Goal: Transaction & Acquisition: Purchase product/service

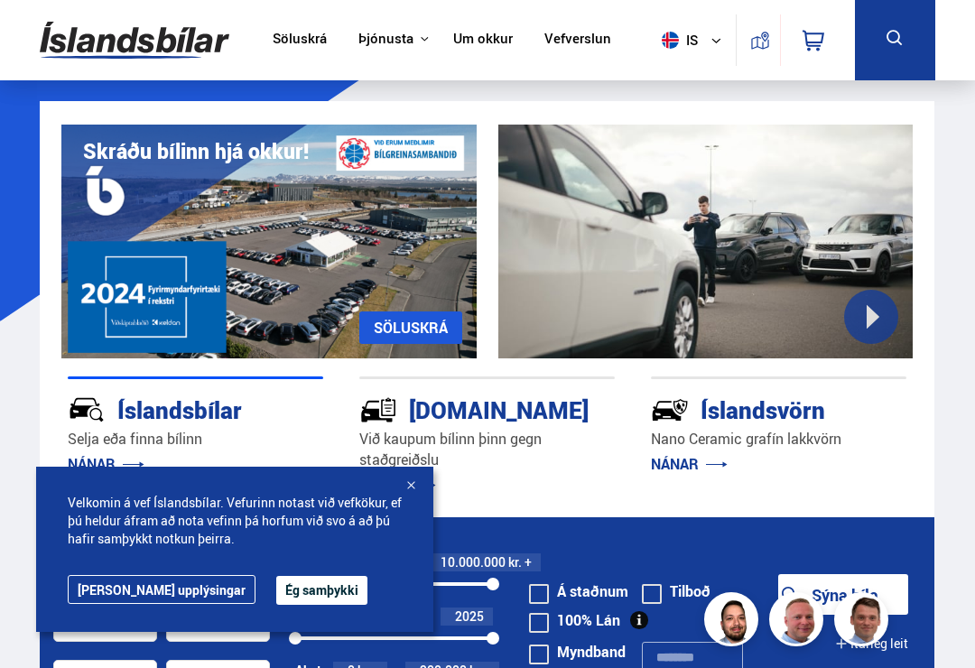
click at [273, 41] on link "Söluskrá" at bounding box center [300, 40] width 54 height 19
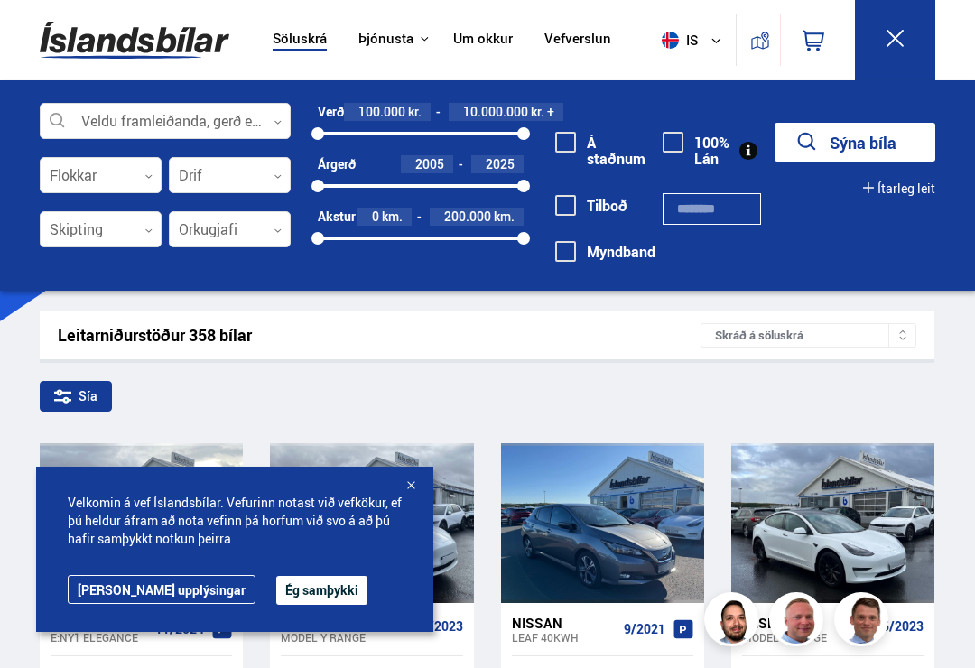
click at [262, 119] on div at bounding box center [165, 122] width 251 height 36
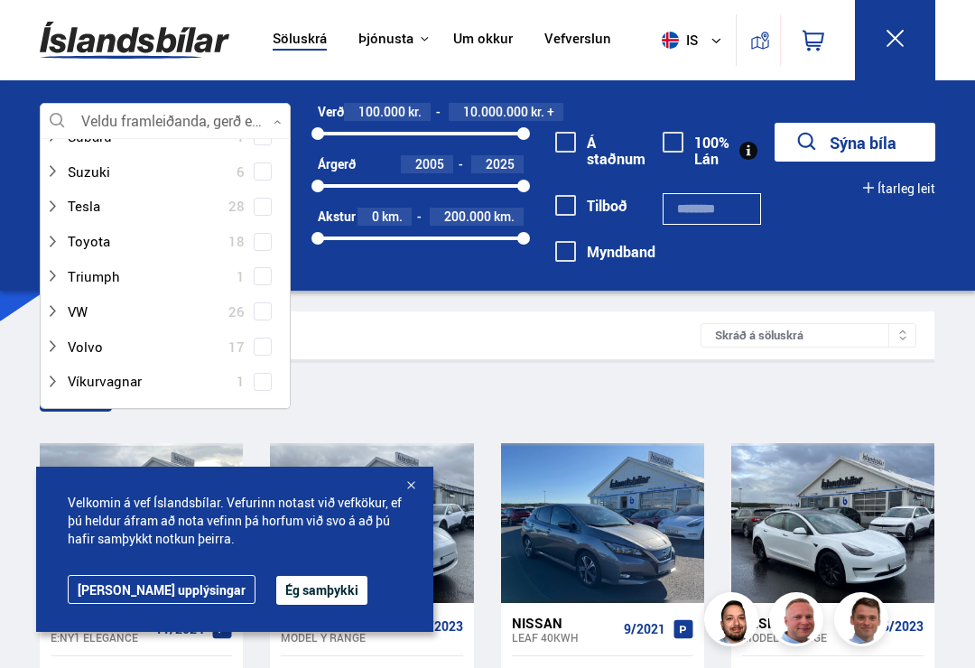
scroll to position [1310, 0]
click at [82, 335] on div at bounding box center [147, 348] width 204 height 26
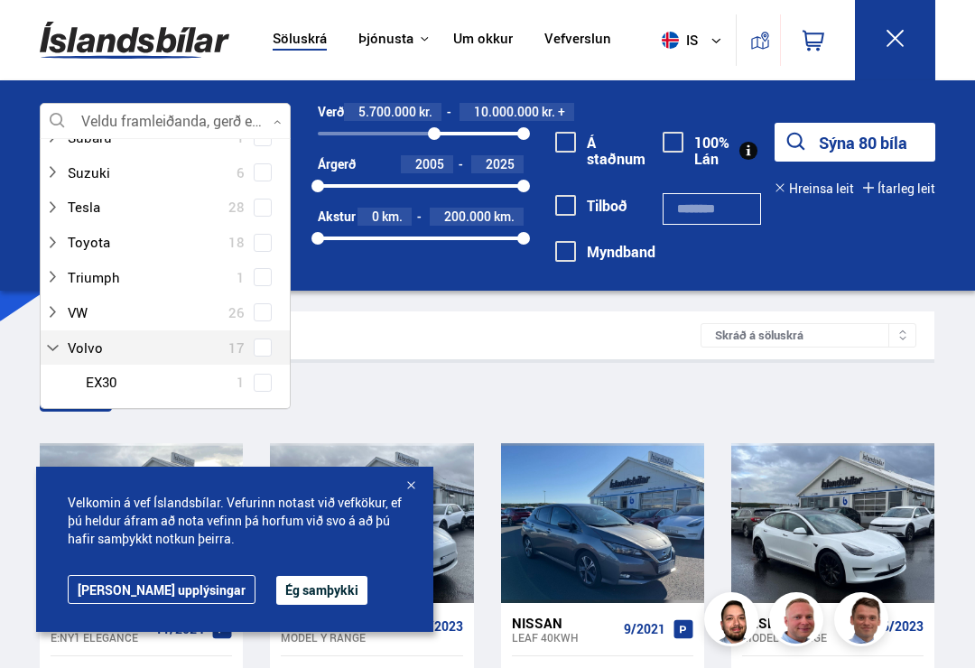
click at [428, 139] on div "5700000" at bounding box center [434, 133] width 13 height 13
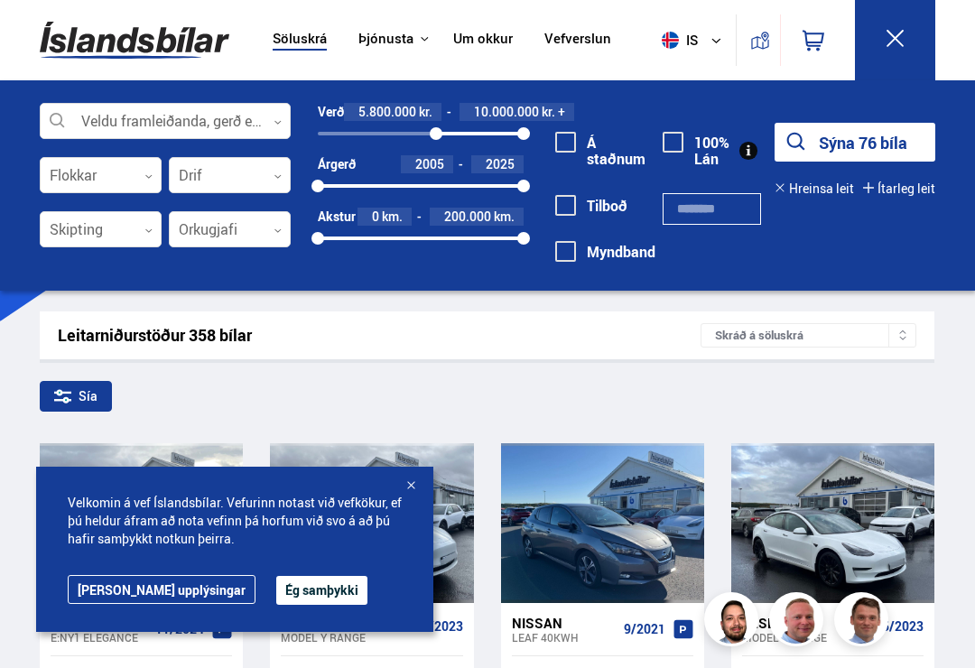
click at [277, 226] on div at bounding box center [230, 230] width 122 height 36
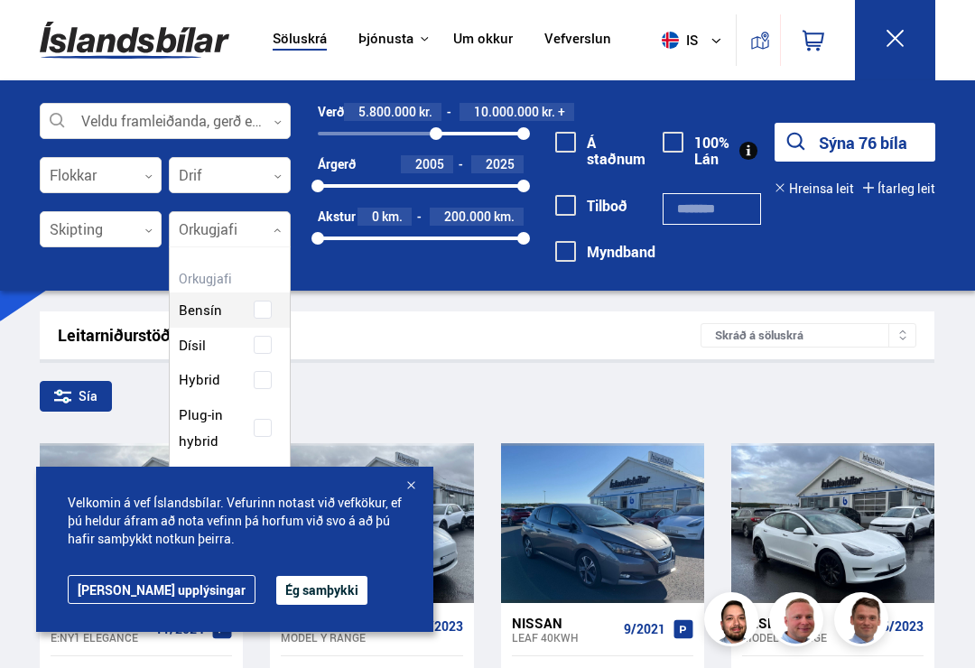
scroll to position [259, 120]
click at [155, 402] on div "Sía" at bounding box center [487, 400] width 894 height 38
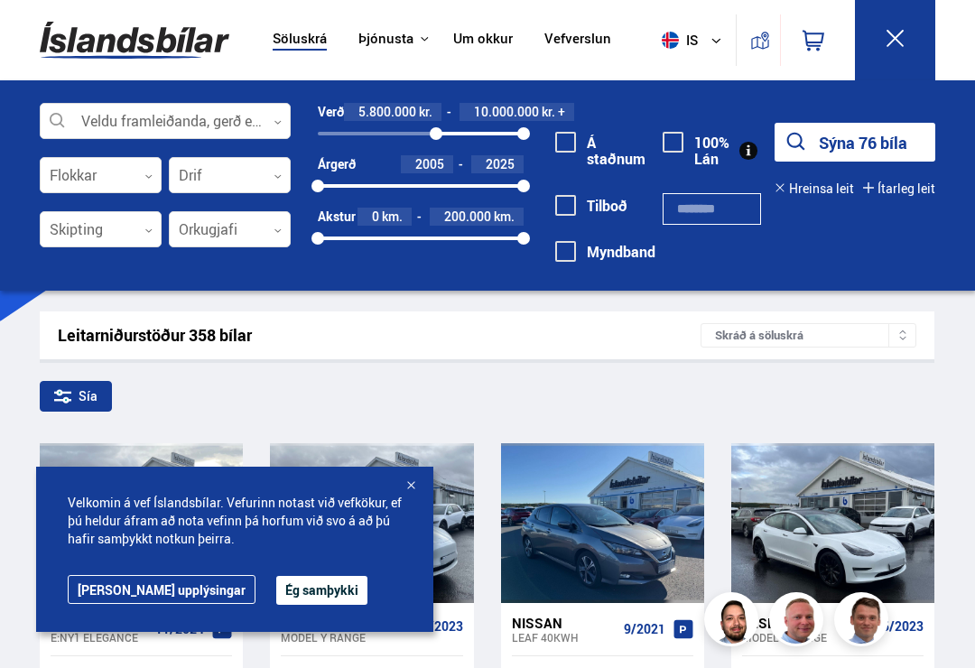
click at [263, 229] on div at bounding box center [230, 230] width 122 height 36
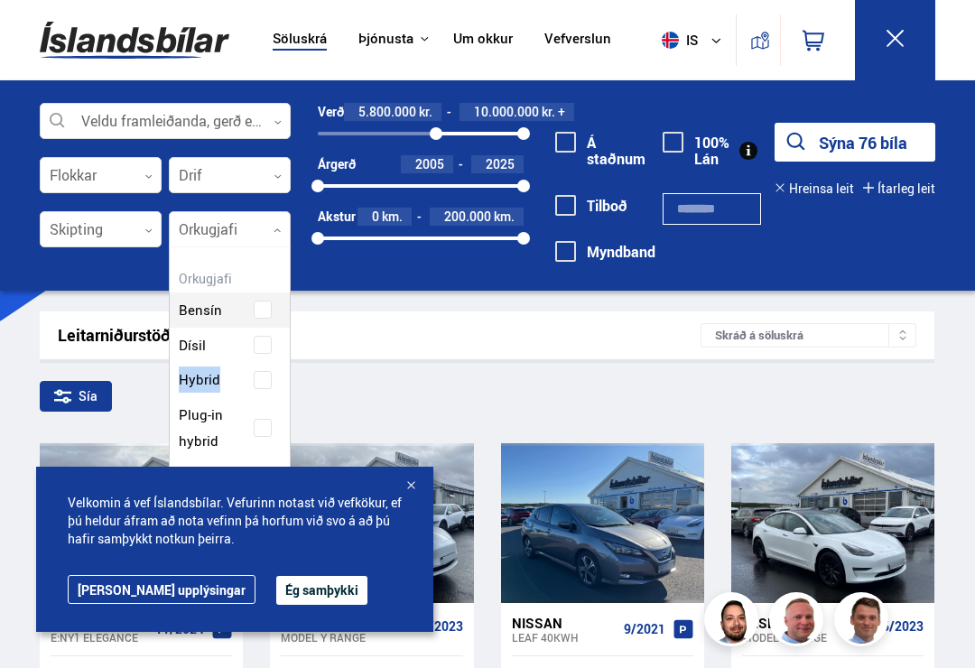
click at [373, 393] on div "Sía" at bounding box center [487, 400] width 894 height 38
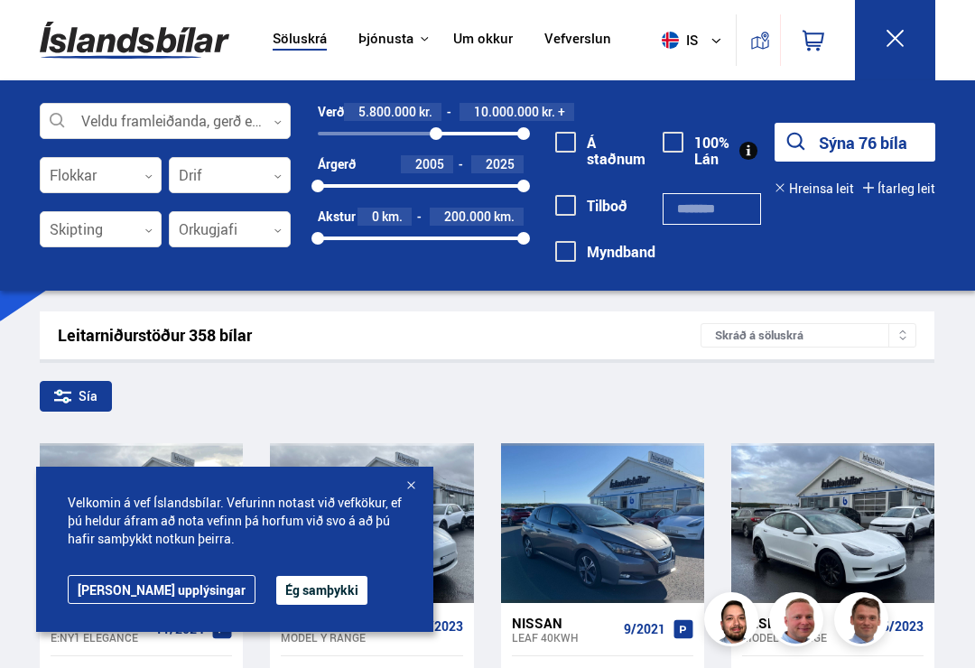
click at [199, 224] on div at bounding box center [230, 230] width 122 height 36
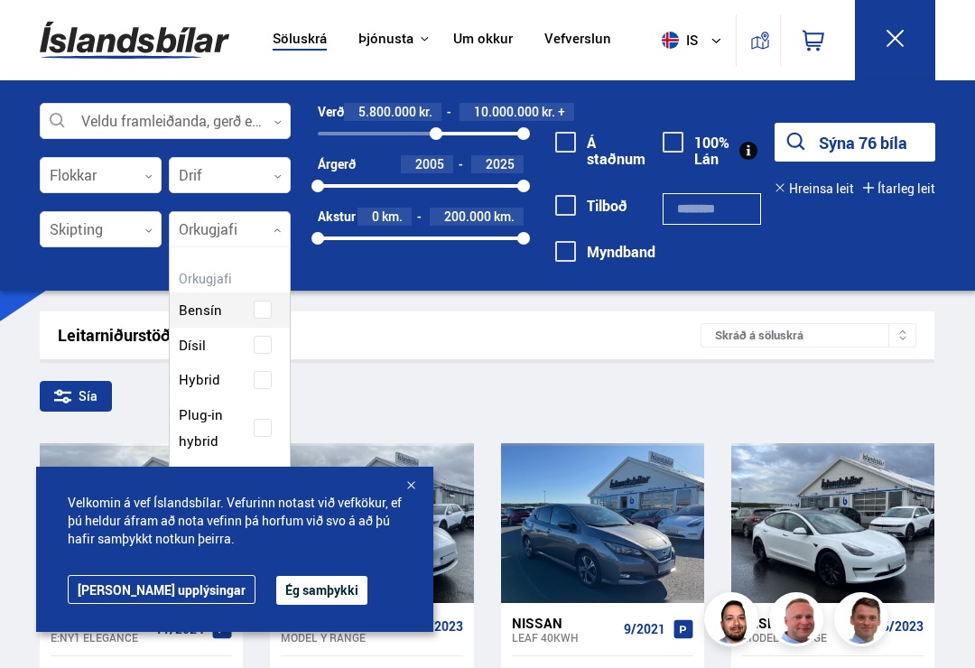
click at [211, 378] on div "Bensín Dísil Hybrid Plug-in hybrid Rafmagn" at bounding box center [230, 379] width 120 height 228
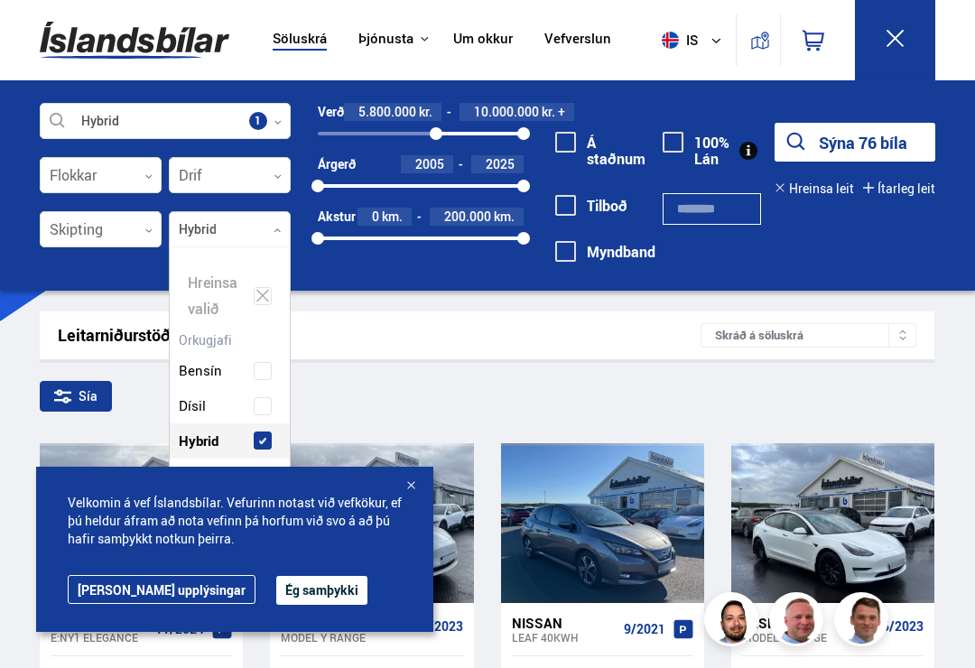
scroll to position [269, 120]
click at [835, 138] on button "Sýna 3 bíla" at bounding box center [854, 142] width 161 height 39
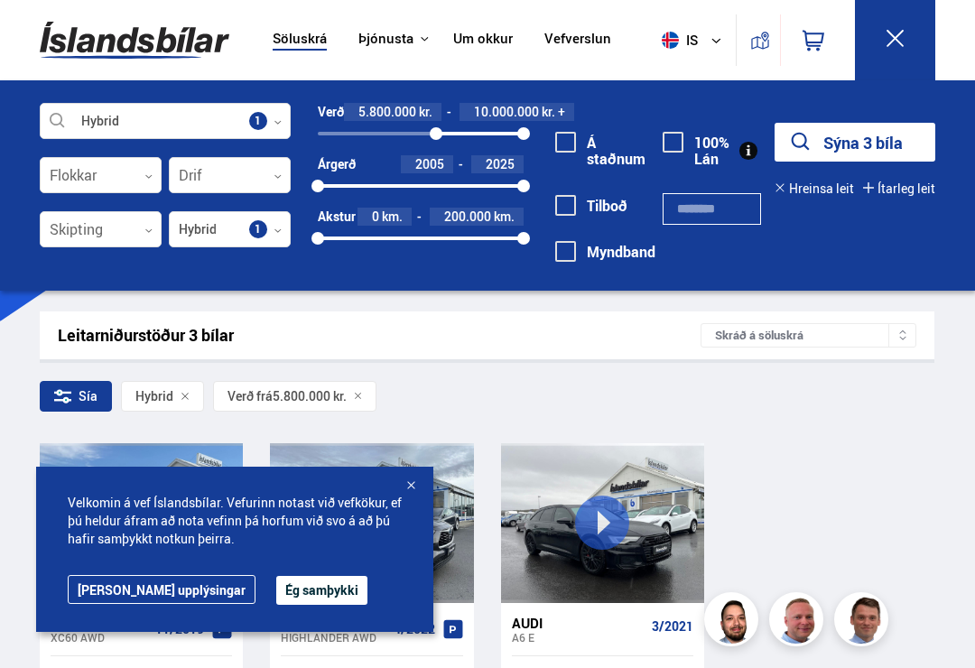
click at [347, 484] on div "Velkomin á vef Íslandsbílar. Vefurinn notast við vefkökur, ef þú [PERSON_NAME] …" at bounding box center [234, 549] width 397 height 165
click at [411, 485] on div at bounding box center [411, 486] width 18 height 18
